Goal: Information Seeking & Learning: Learn about a topic

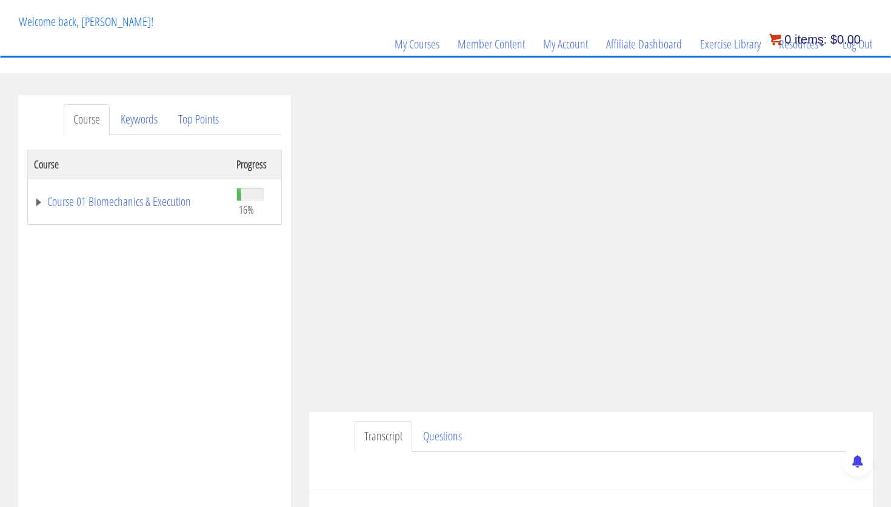
scroll to position [62, 0]
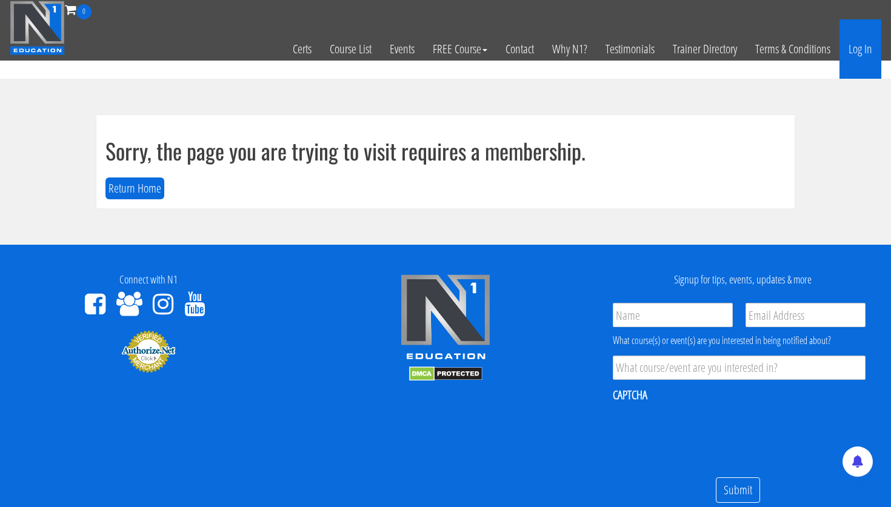
click at [861, 47] on link "Log In" at bounding box center [860, 48] width 42 height 59
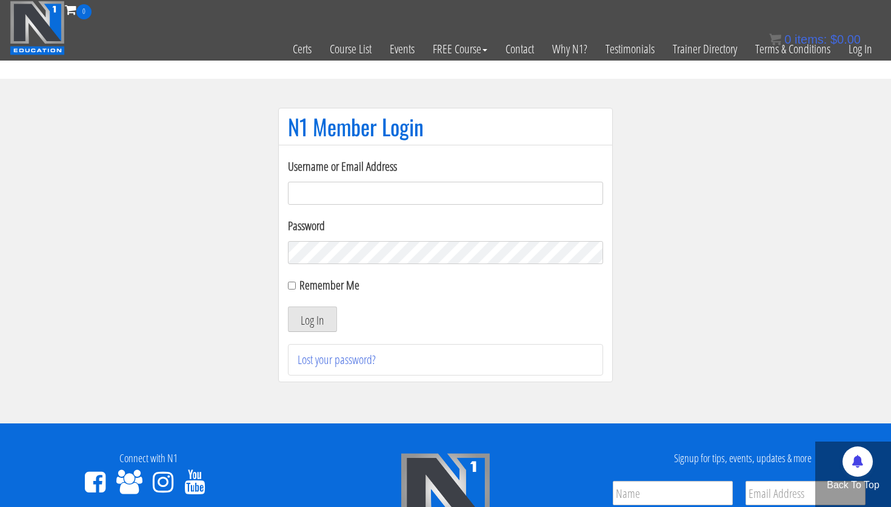
type input "[PERSON_NAME][EMAIL_ADDRESS][PERSON_NAME][DOMAIN_NAME]"
click at [328, 332] on div "Username or Email Address lecuyer.ryan@gmail.com Password Remember Me Log In Lo…" at bounding box center [445, 267] width 315 height 218
click at [328, 319] on button "Log In" at bounding box center [312, 319] width 49 height 25
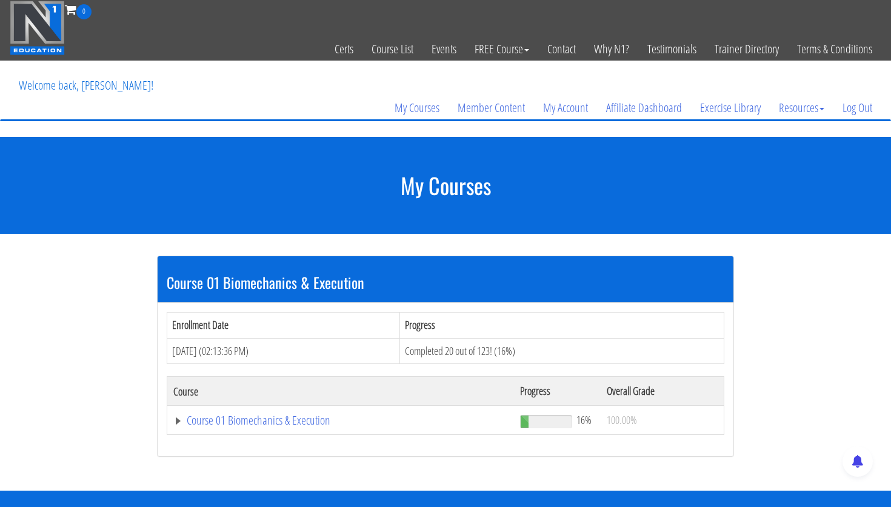
scroll to position [42, 0]
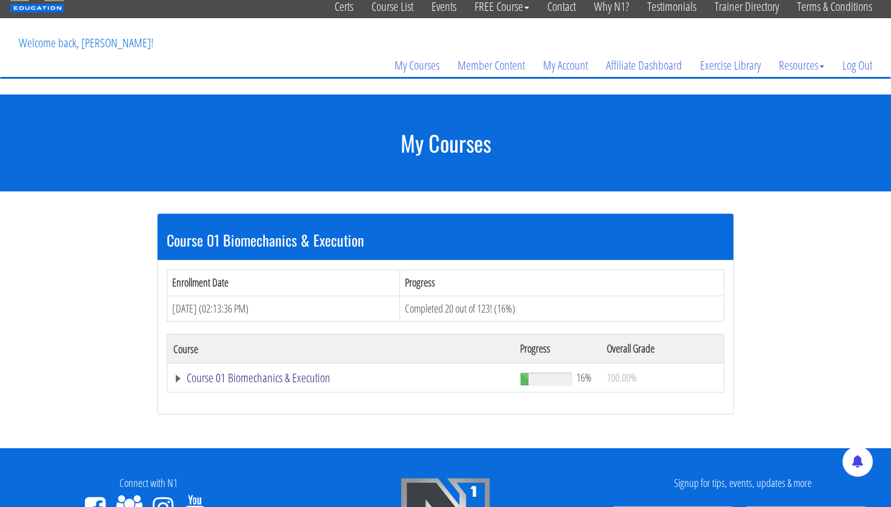
click at [306, 379] on link "Course 01 Biomechanics & Execution" at bounding box center [340, 378] width 334 height 12
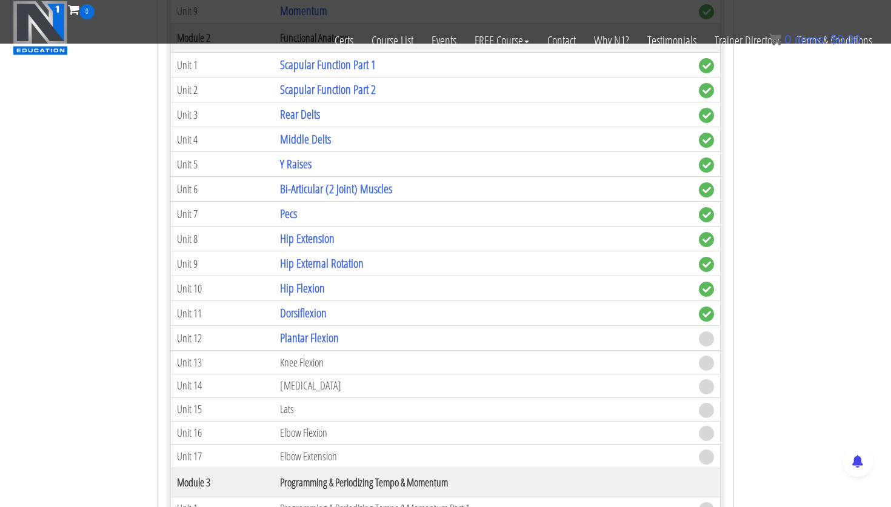
scroll to position [650, 0]
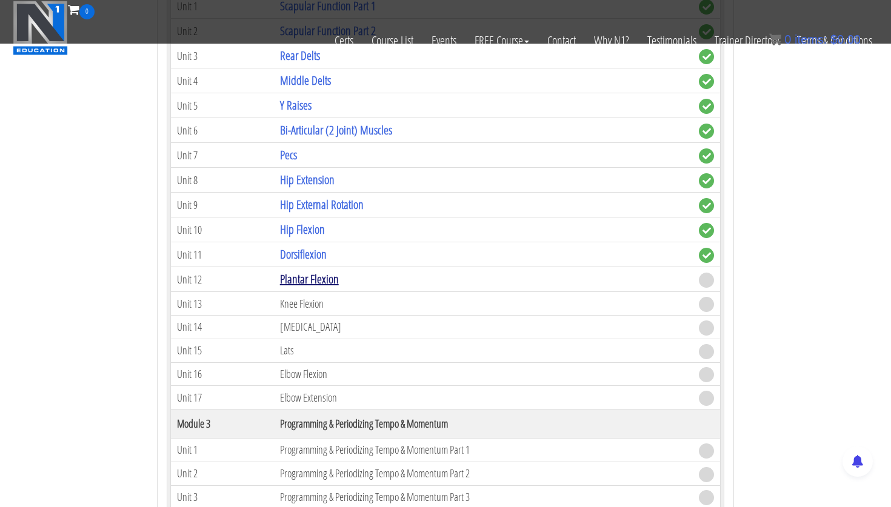
click at [328, 284] on link "Plantar Flexion" at bounding box center [309, 279] width 59 height 16
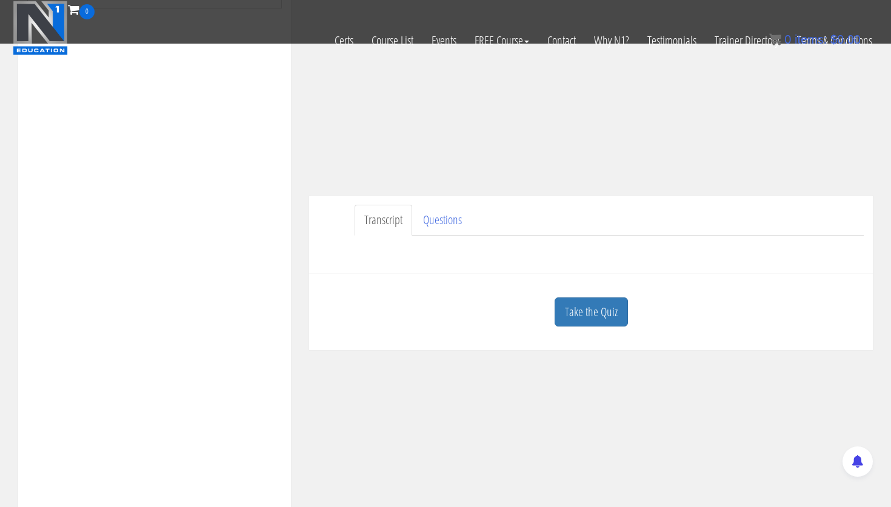
scroll to position [225, 0]
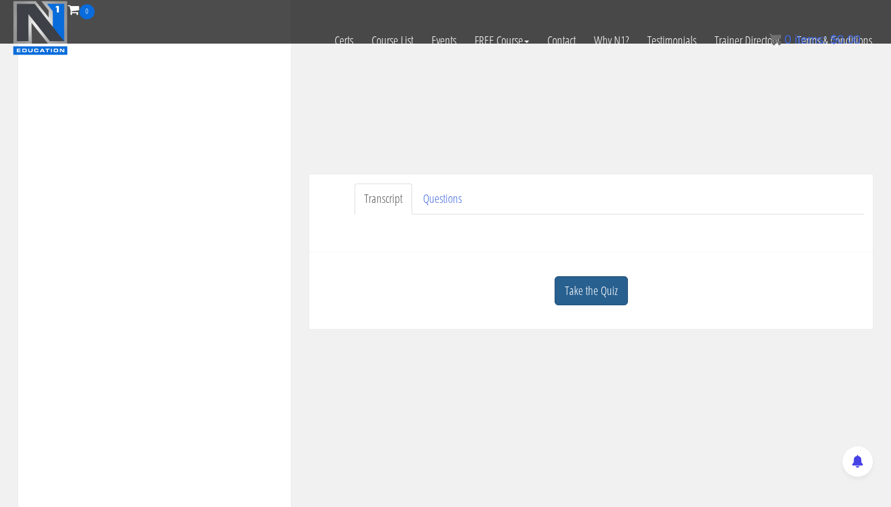
click at [602, 294] on link "Take the Quiz" at bounding box center [590, 291] width 73 height 30
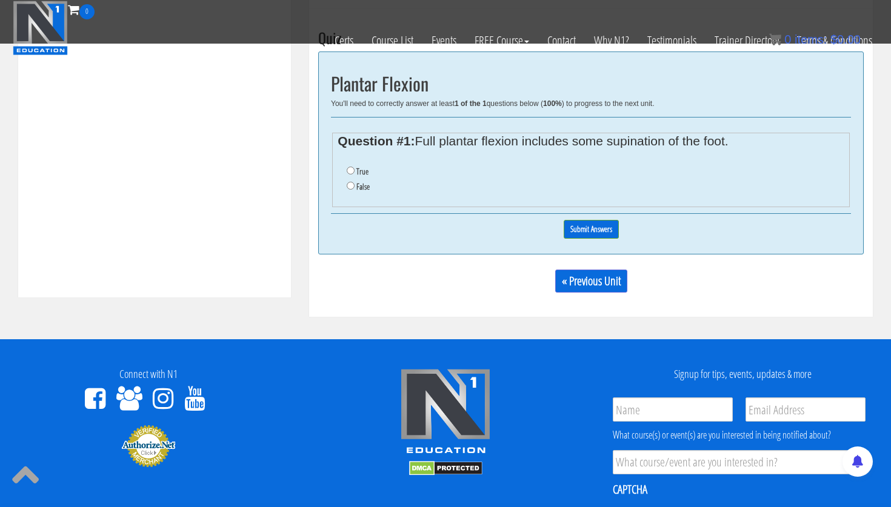
scroll to position [470, 0]
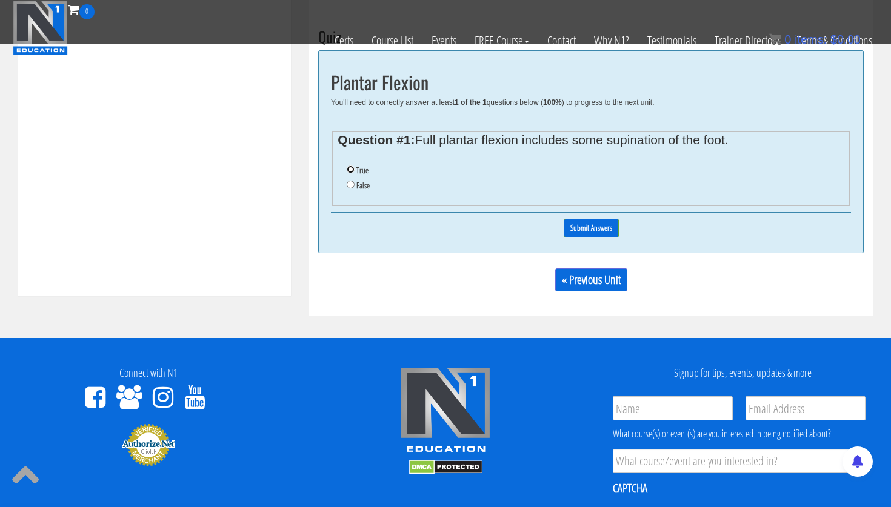
click at [352, 167] on input "True" at bounding box center [351, 169] width 8 height 8
radio input "true"
click at [602, 231] on input "Submit Answers" at bounding box center [590, 228] width 55 height 19
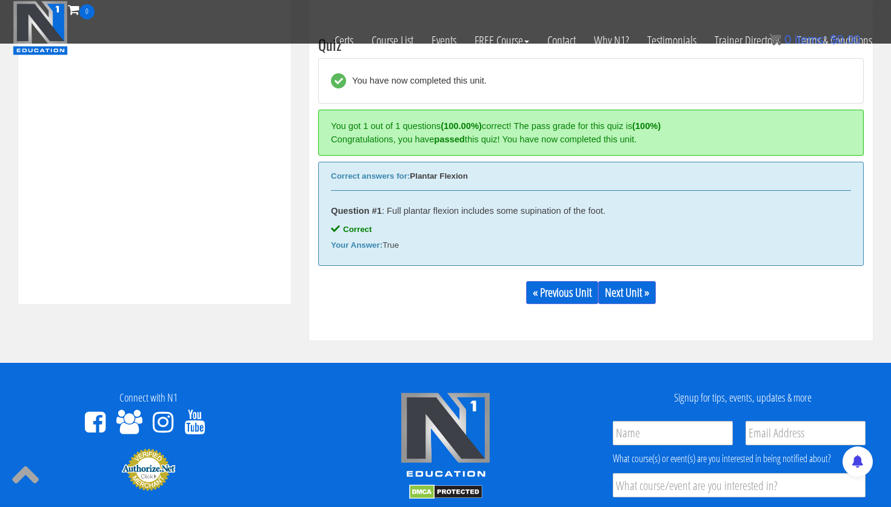
scroll to position [460, 0]
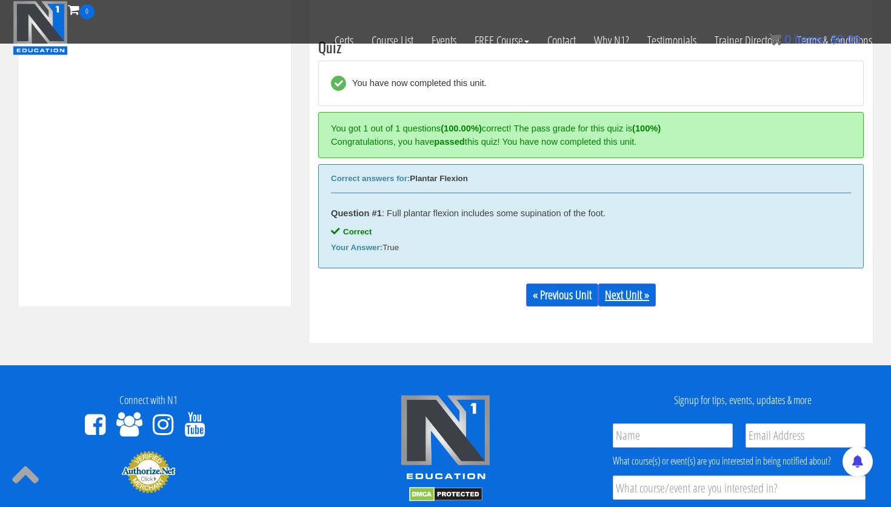
click at [631, 304] on link "Next Unit »" at bounding box center [627, 295] width 58 height 23
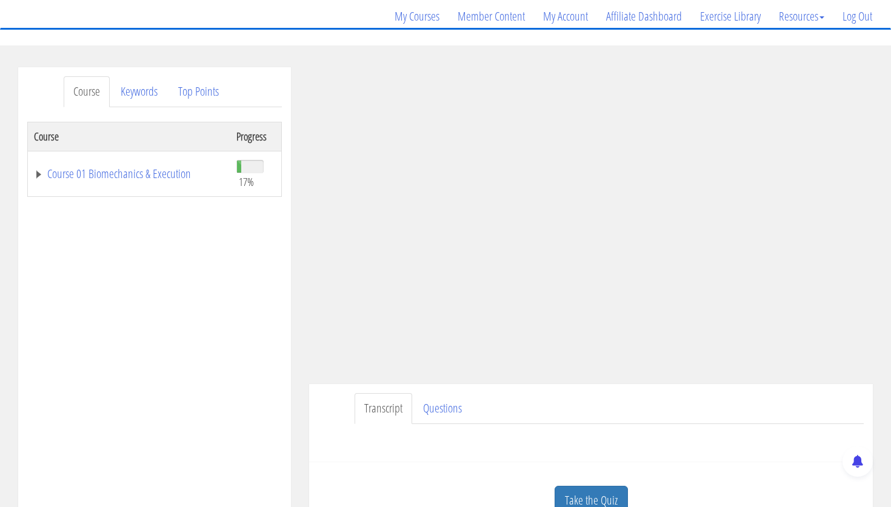
scroll to position [162, 0]
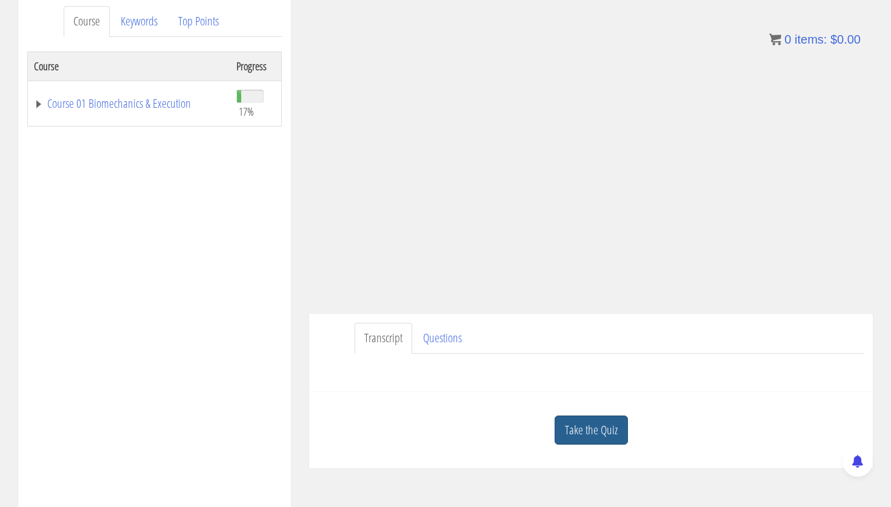
click at [582, 426] on link "Take the Quiz" at bounding box center [590, 431] width 73 height 30
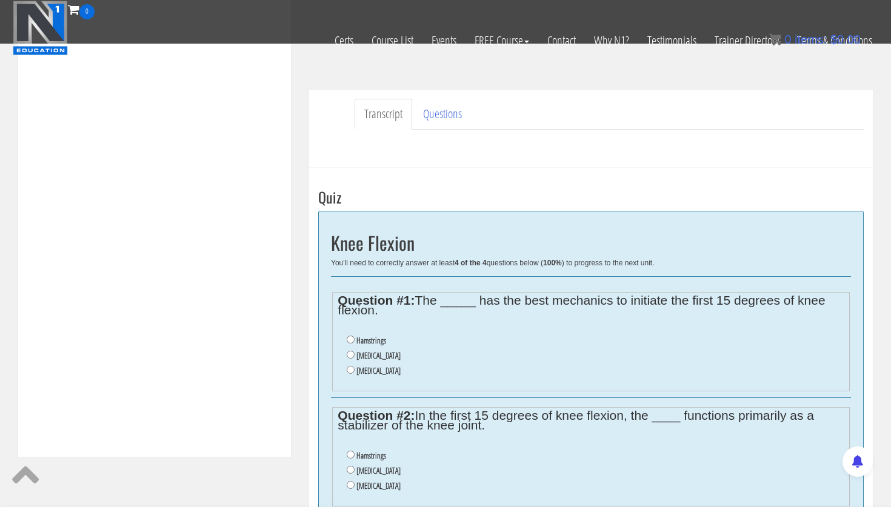
scroll to position [311, 0]
click at [350, 358] on li "Gastrocnemius" at bounding box center [595, 354] width 497 height 15
click at [350, 353] on input "Gastrocnemius" at bounding box center [351, 354] width 8 height 8
radio input "true"
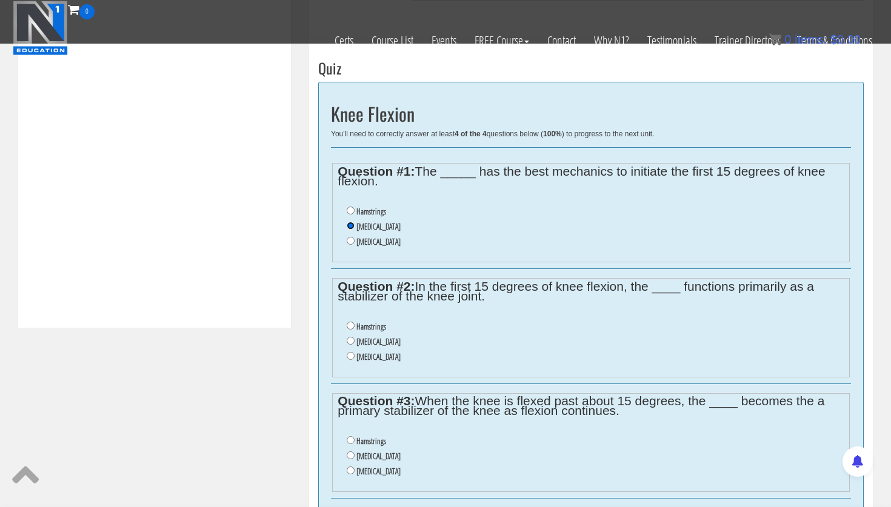
scroll to position [441, 0]
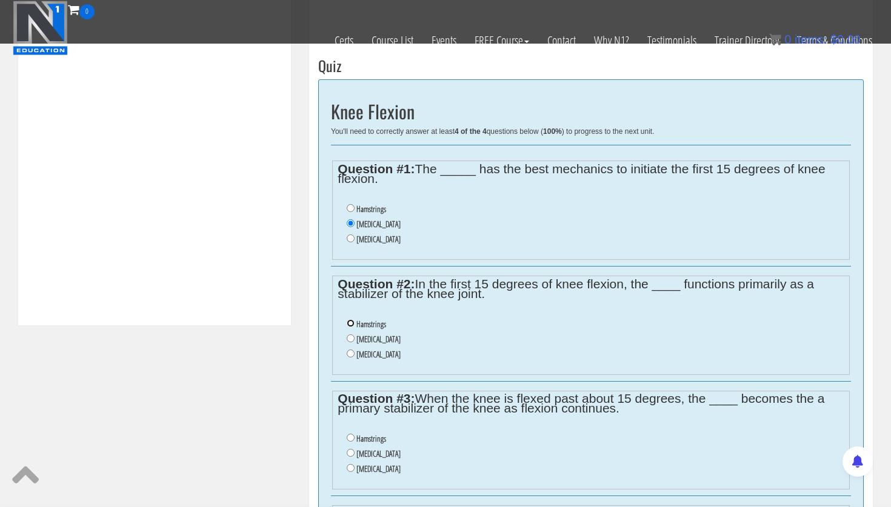
click at [353, 322] on input "Hamstrings" at bounding box center [351, 323] width 8 height 8
radio input "true"
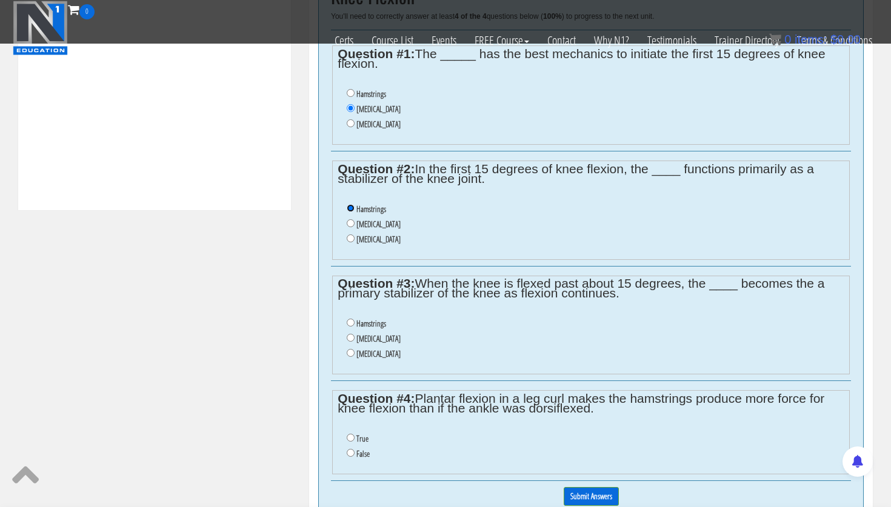
scroll to position [560, 0]
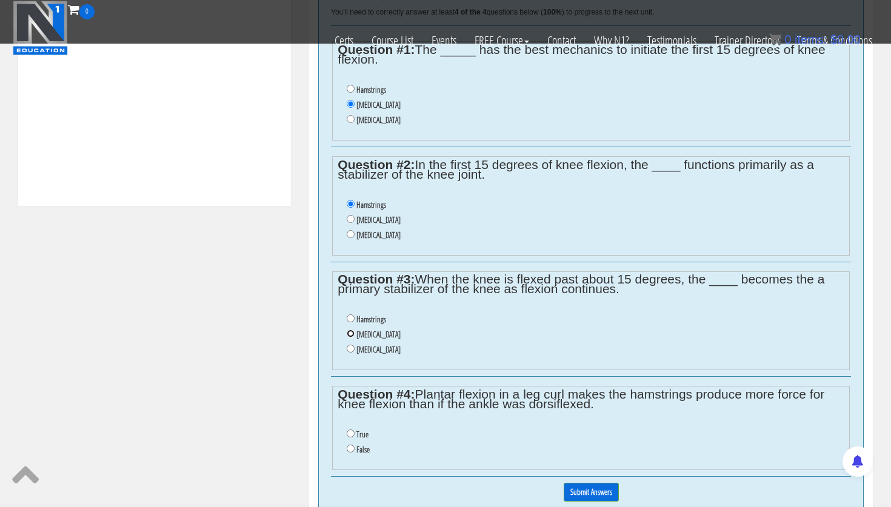
click at [352, 334] on input "Gastrocnemius" at bounding box center [351, 334] width 8 height 8
radio input "true"
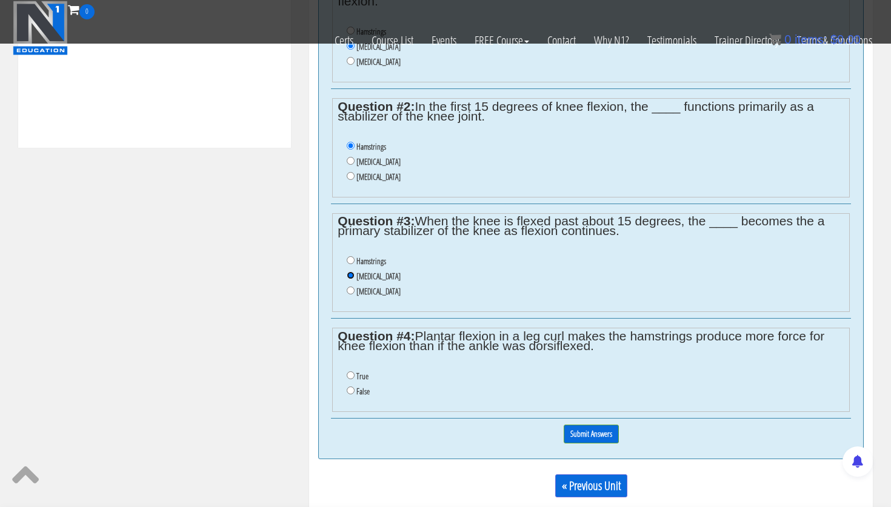
scroll to position [623, 0]
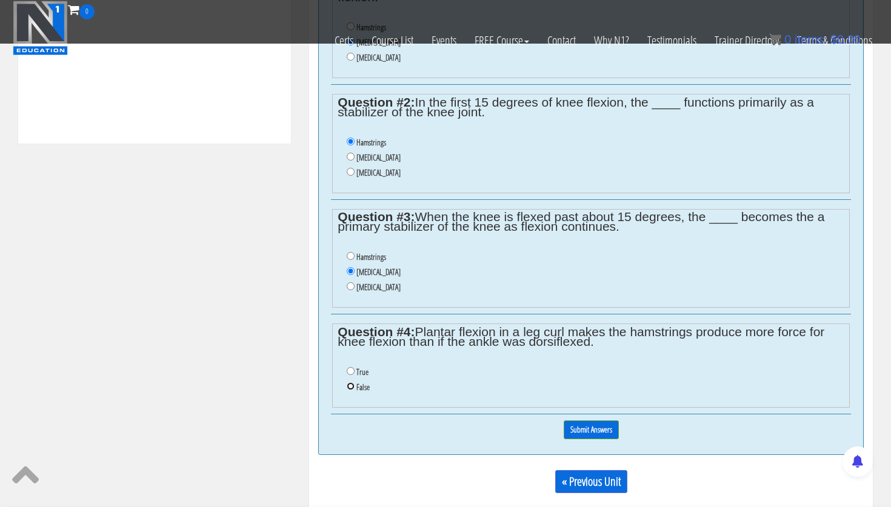
click at [351, 387] on input "False" at bounding box center [351, 386] width 8 height 8
radio input "true"
click at [605, 426] on input "Submit Answers" at bounding box center [590, 429] width 55 height 19
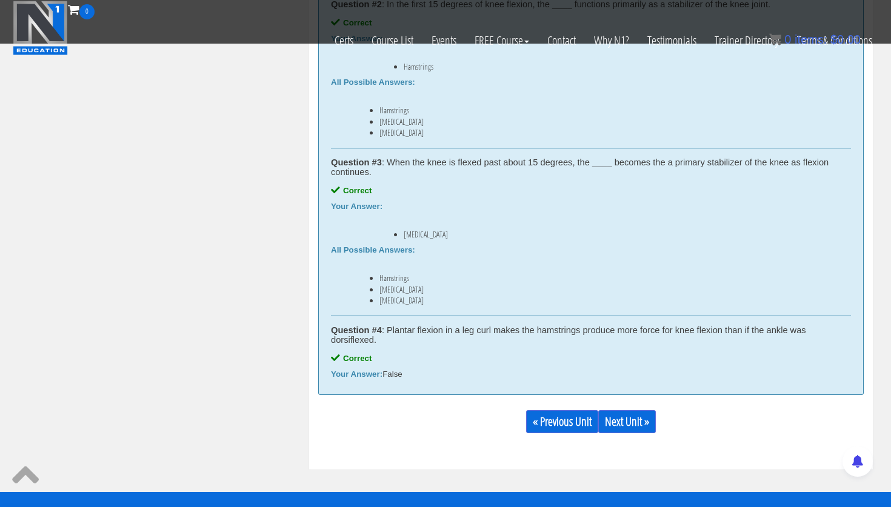
scroll to position [852, 0]
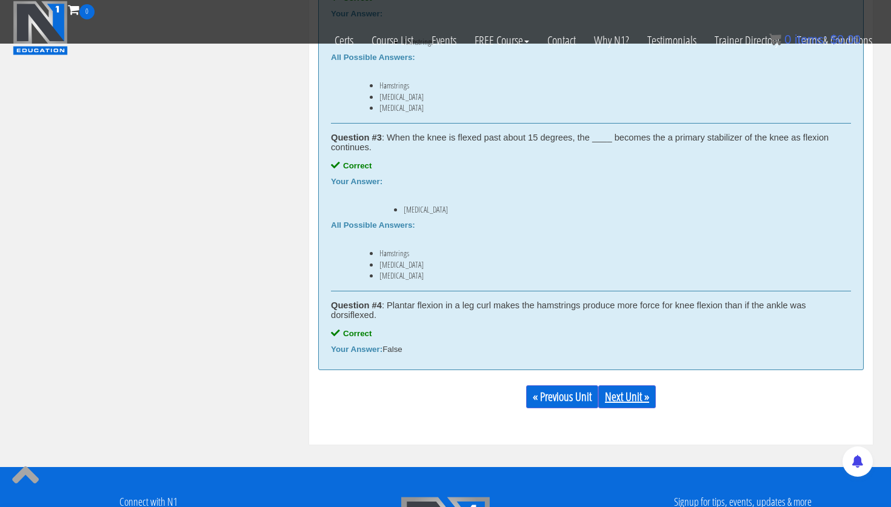
click at [635, 400] on link "Next Unit »" at bounding box center [627, 396] width 58 height 23
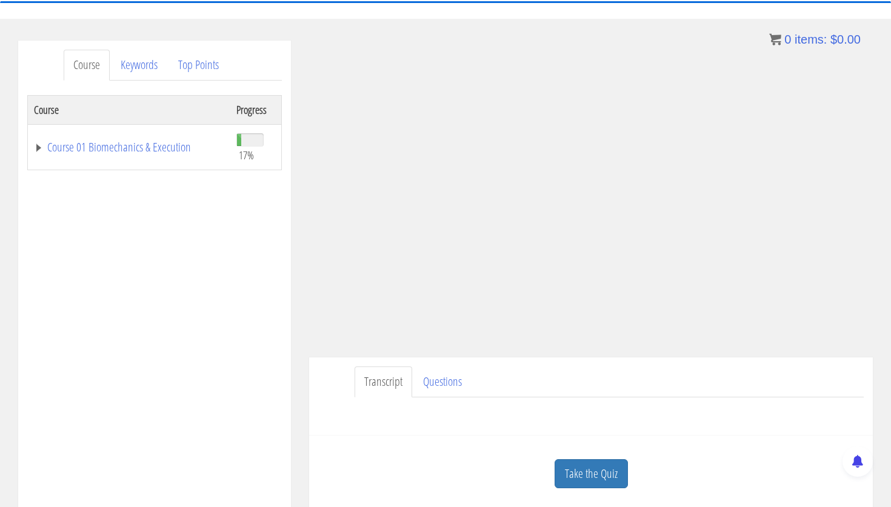
scroll to position [119, 0]
